Goal: Information Seeking & Learning: Compare options

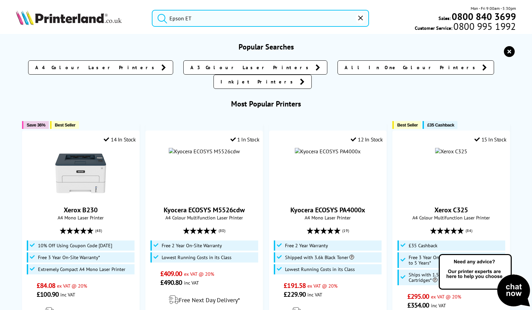
click at [197, 19] on input "Epson ET" at bounding box center [260, 18] width 217 height 17
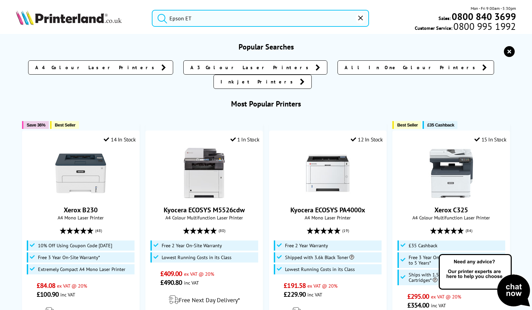
click at [161, 17] on button "submit" at bounding box center [160, 17] width 17 height 15
click at [214, 19] on input "Epson ET" at bounding box center [260, 18] width 217 height 17
click at [221, 19] on input "Epson ET" at bounding box center [260, 18] width 217 height 17
click at [227, 17] on input "Epson ET" at bounding box center [260, 18] width 217 height 17
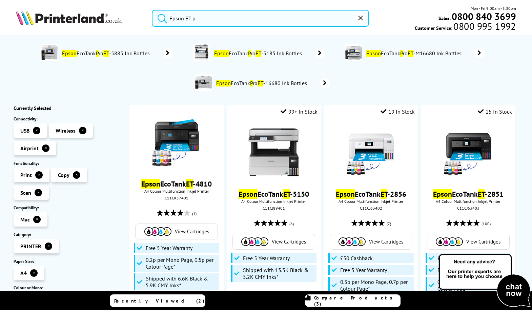
click at [195, 18] on input "Epson ET p" at bounding box center [260, 18] width 217 height 17
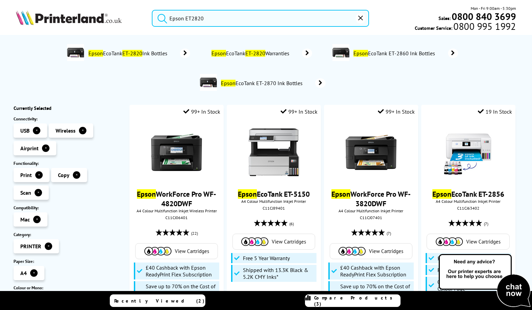
click at [161, 17] on button "submit" at bounding box center [160, 17] width 17 height 15
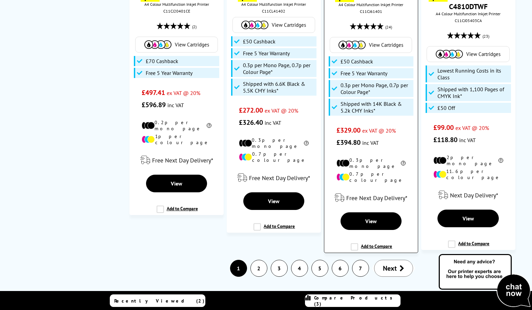
scroll to position [1626, 0]
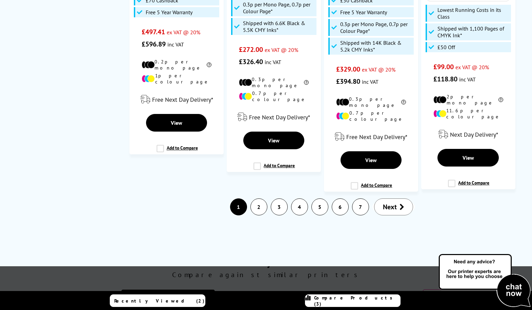
click at [393, 202] on span "Next" at bounding box center [390, 206] width 14 height 9
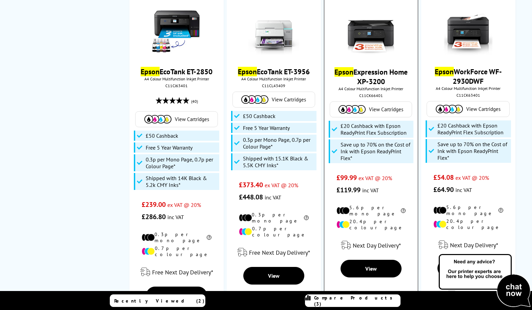
scroll to position [1148, 0]
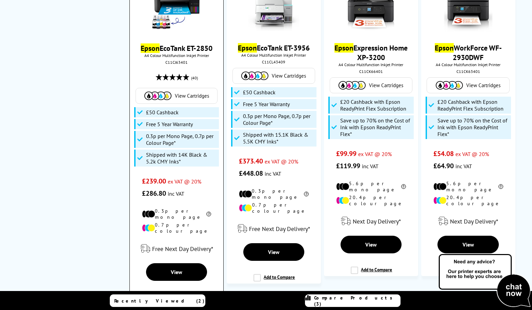
click at [160, 294] on label "Add to Compare" at bounding box center [177, 300] width 41 height 13
click at [0, 0] on input "Add to Compare" at bounding box center [0, 0] width 0 height 0
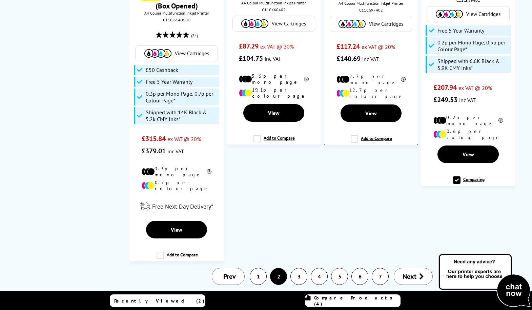
scroll to position [1575, 0]
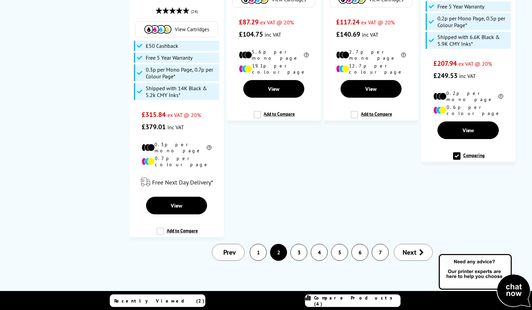
click at [299, 244] on link "3" at bounding box center [299, 252] width 16 height 16
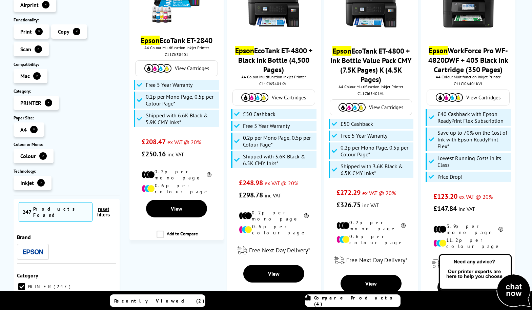
scroll to position [146, 0]
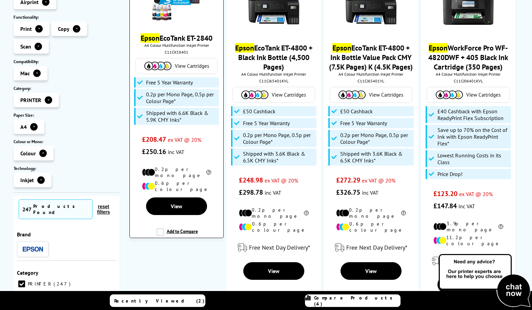
click at [157, 228] on label "Add to Compare" at bounding box center [177, 234] width 41 height 13
click at [0, 0] on input "Add to Compare" at bounding box center [0, 0] width 0 height 0
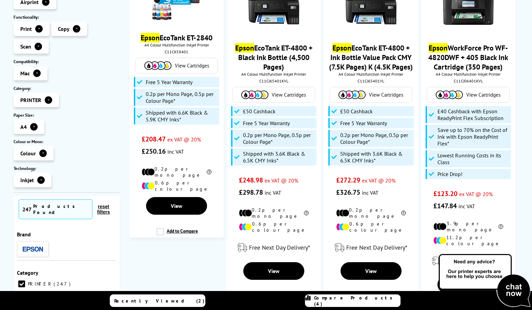
click at [341, 301] on span "Compare Products (4)" at bounding box center [357, 301] width 86 height 12
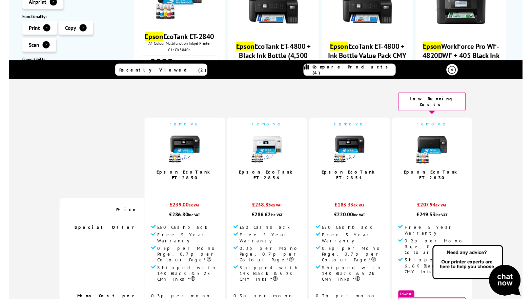
scroll to position [0, 0]
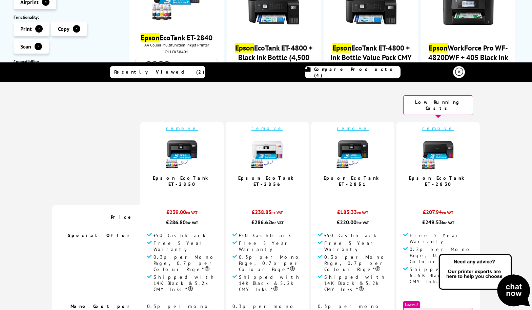
click at [432, 125] on link "remove" at bounding box center [438, 128] width 32 height 6
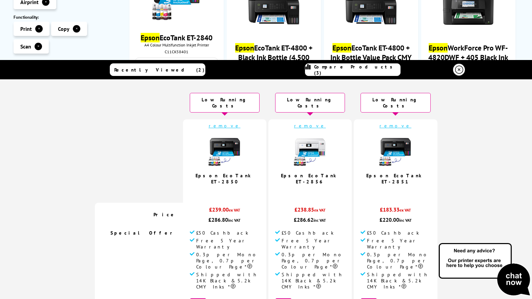
click at [460, 69] on icon at bounding box center [459, 70] width 8 height 8
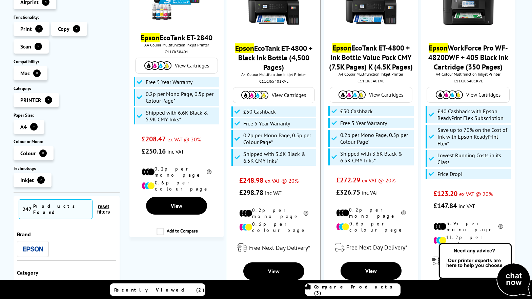
scroll to position [145, 0]
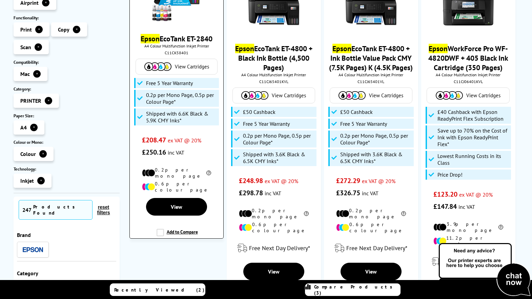
click at [161, 229] on label "Add to Compare" at bounding box center [177, 235] width 41 height 13
click at [0, 0] on input "Add to Compare" at bounding box center [0, 0] width 0 height 0
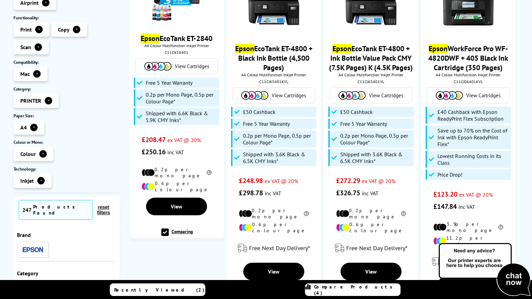
click at [364, 290] on span "Compare Products (4)" at bounding box center [357, 290] width 86 height 12
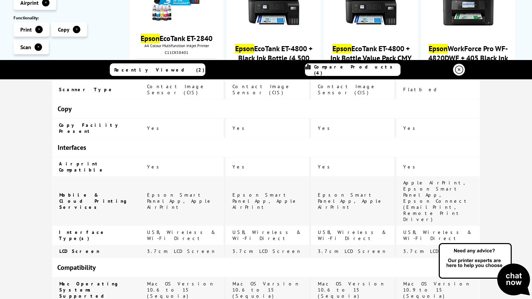
scroll to position [861, 0]
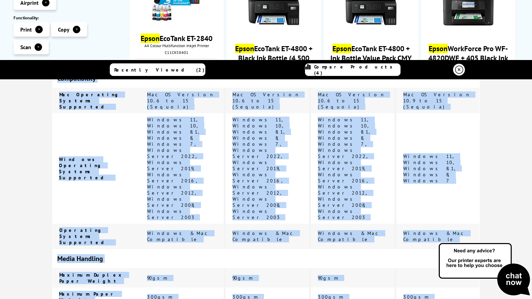
drag, startPoint x: 484, startPoint y: 68, endPoint x: 468, endPoint y: 173, distance: 105.5
click at [468, 173] on div "Recently Viewed (2) Compare Products (4) Epson EcoTank ET-2850 Low Running Costs" at bounding box center [266, 120] width 532 height 1842
click at [459, 69] on icon at bounding box center [459, 70] width 8 height 8
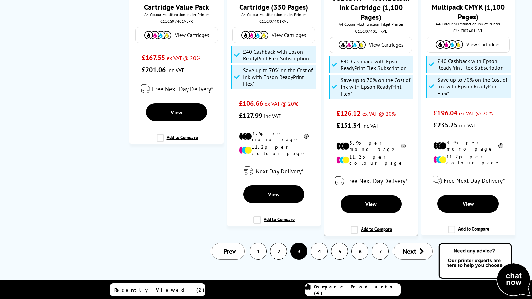
scroll to position [1633, 0]
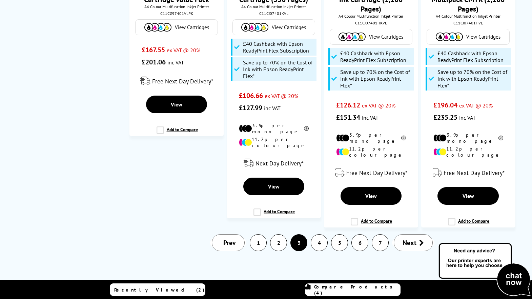
click at [319, 235] on link "4" at bounding box center [319, 243] width 16 height 16
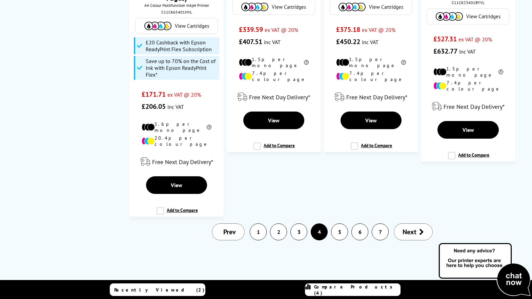
scroll to position [0, 0]
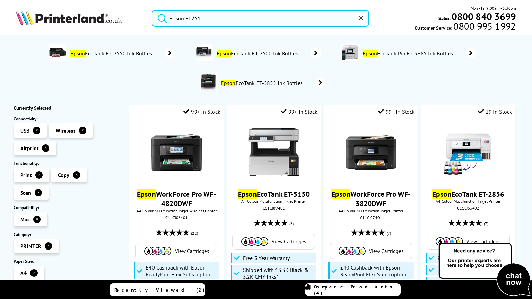
type input "Epson ET251"
click at [161, 17] on button "submit" at bounding box center [160, 17] width 17 height 15
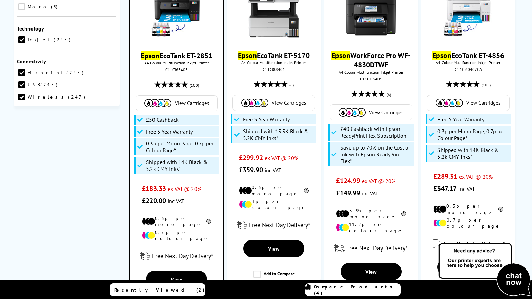
scroll to position [564, 0]
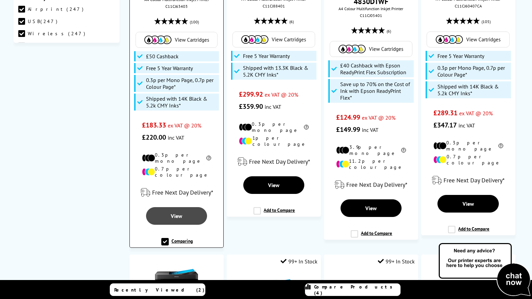
click at [172, 213] on span "View" at bounding box center [177, 216] width 12 height 7
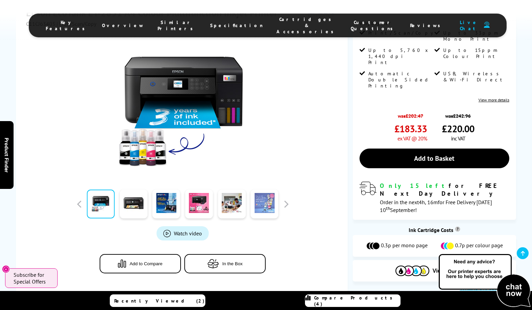
scroll to position [223, 0]
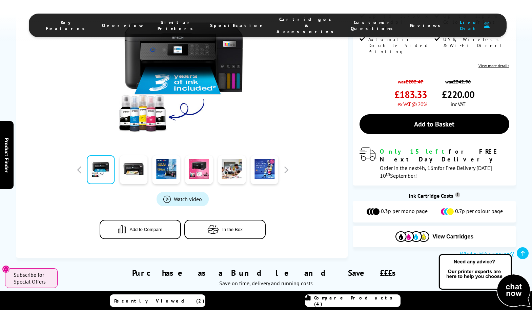
click at [186, 195] on span "Watch video" at bounding box center [188, 198] width 28 height 7
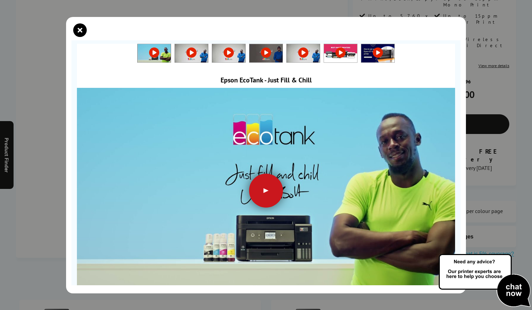
click at [266, 190] on div at bounding box center [266, 191] width 34 height 34
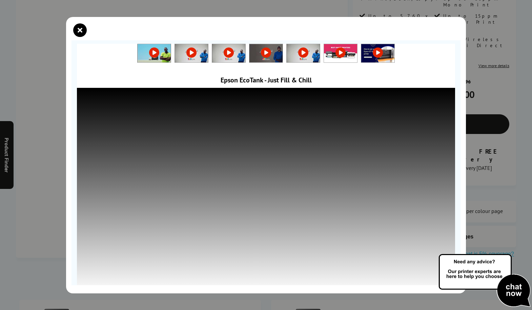
scroll to position [0, 0]
click at [81, 29] on icon "close modal" at bounding box center [80, 30] width 14 height 14
